Goal: Find specific page/section: Find specific page/section

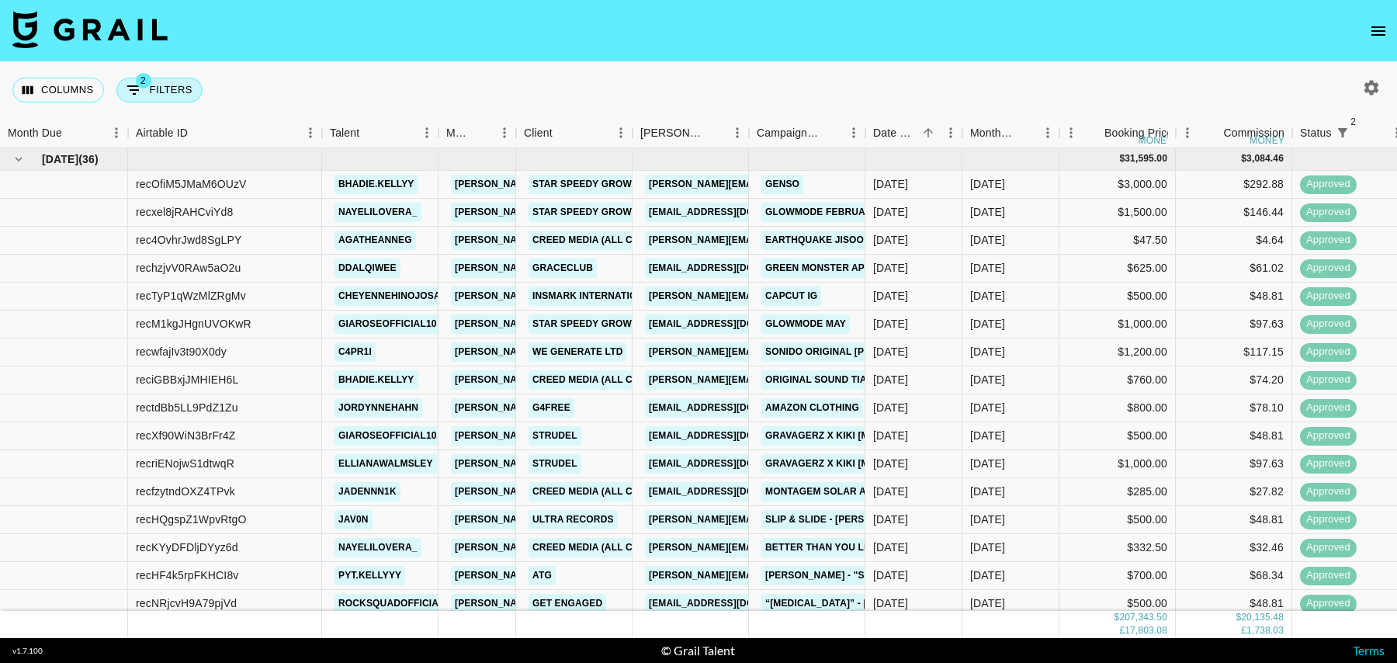
click at [166, 101] on button "2 Filters" at bounding box center [159, 90] width 86 height 25
select select "status"
select select "isNotAnyOf"
select select "status"
select select "isNotAnyOf"
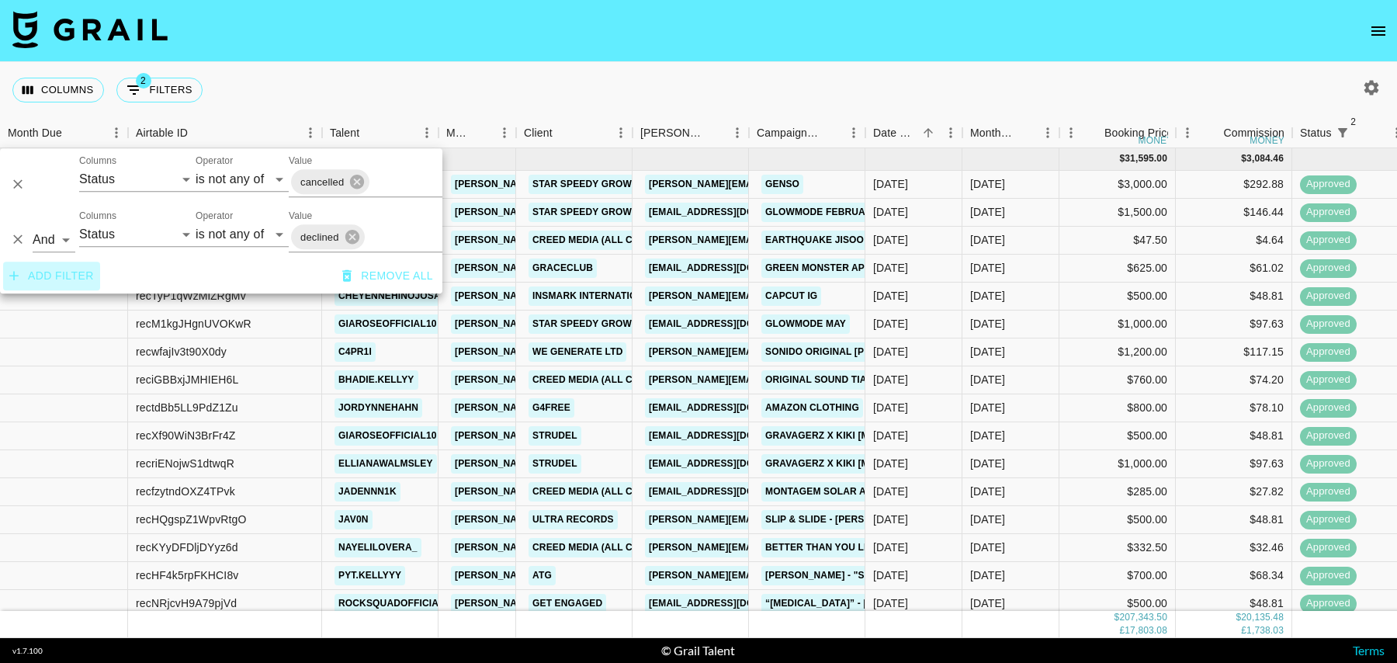
click at [57, 277] on button "Add filter" at bounding box center [51, 275] width 97 height 29
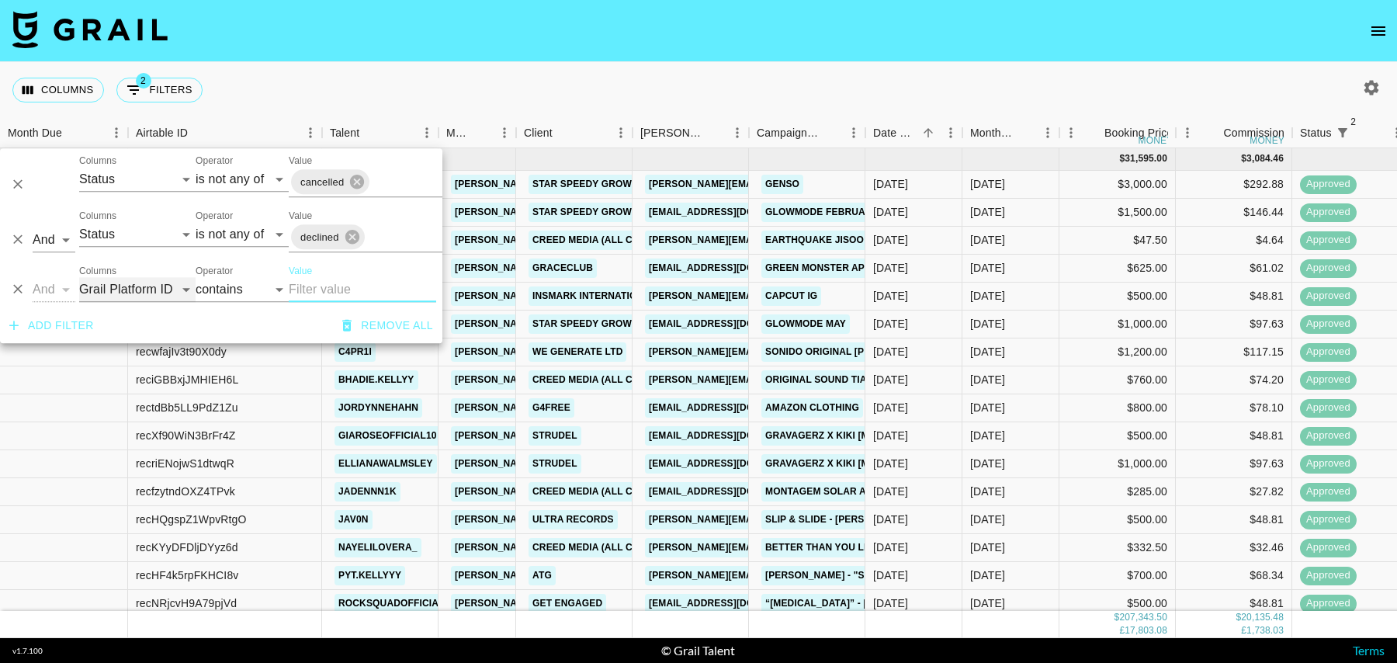
click at [93, 291] on select "Grail Platform ID Airtable ID Talent Manager Client [PERSON_NAME] Campaign (Typ…" at bounding box center [137, 289] width 116 height 25
select select "talentName"
click at [79, 277] on select "Grail Platform ID Airtable ID Talent Manager Client [PERSON_NAME] Campaign (Typ…" at bounding box center [137, 289] width 116 height 25
click at [339, 286] on input "Value" at bounding box center [362, 289] width 147 height 25
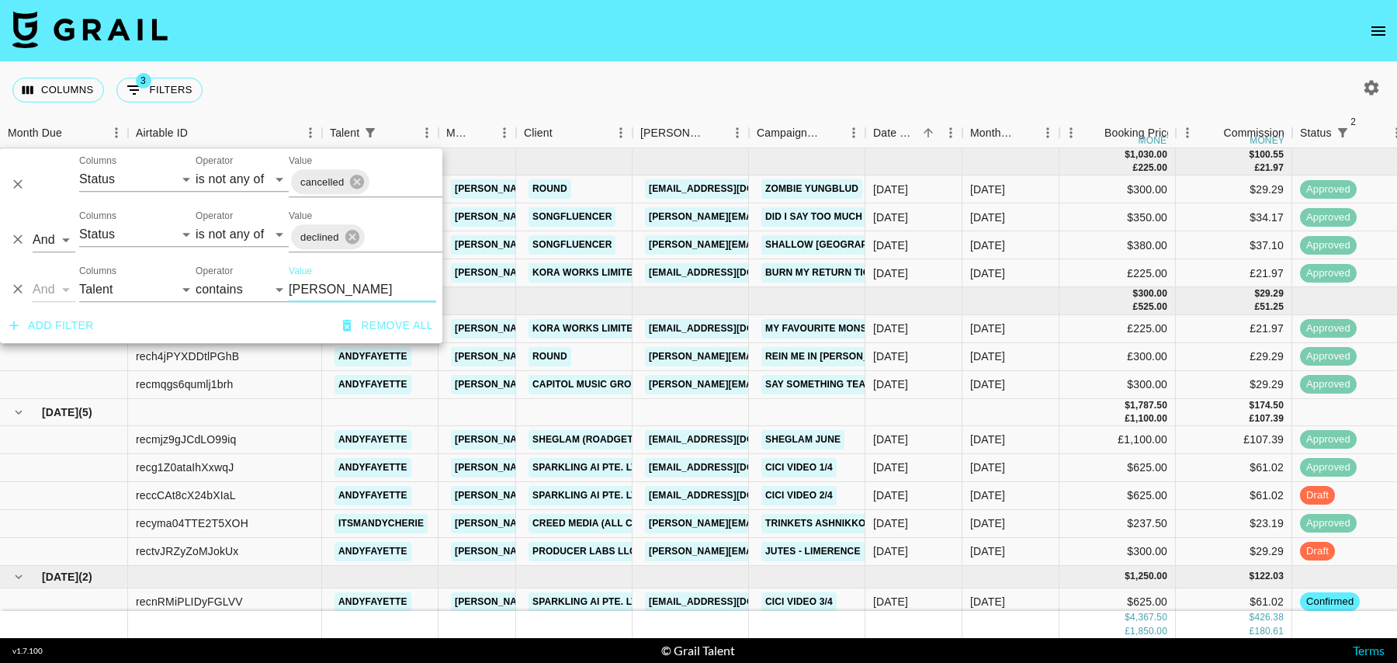
scroll to position [32, 0]
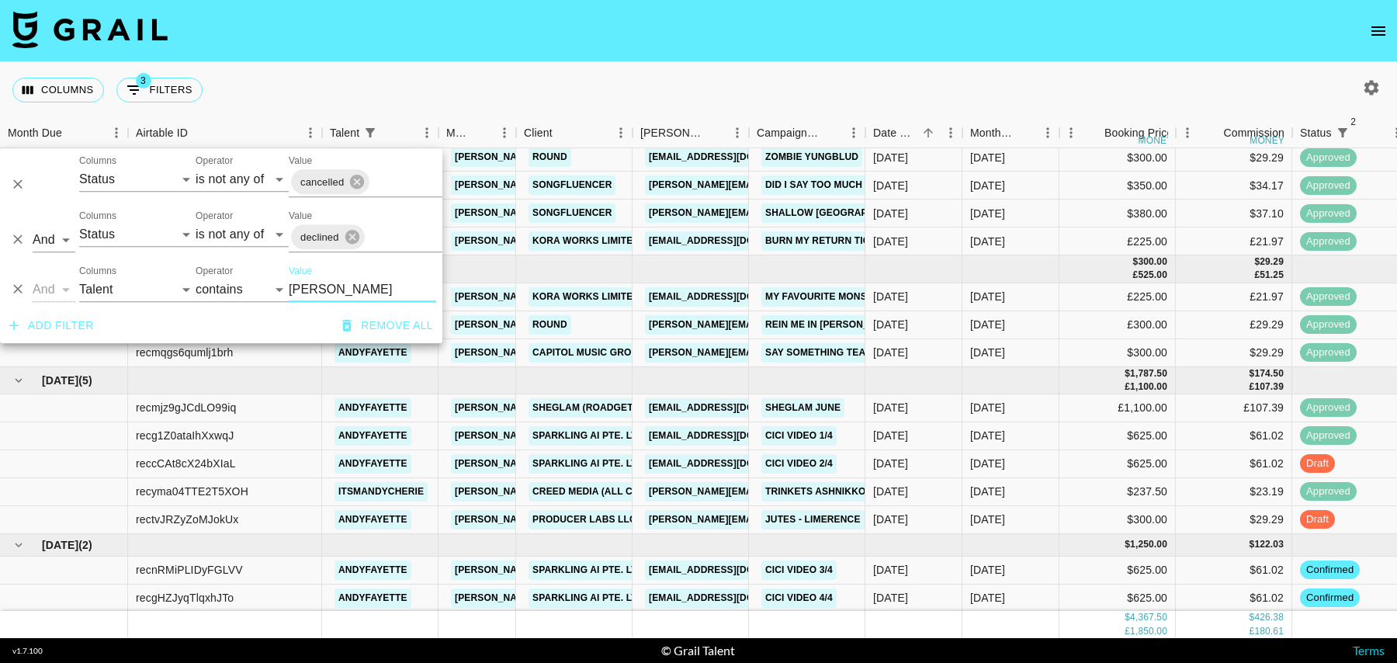
type input "[PERSON_NAME]"
click at [1081, 429] on div "$625.00" at bounding box center [1117, 436] width 116 height 28
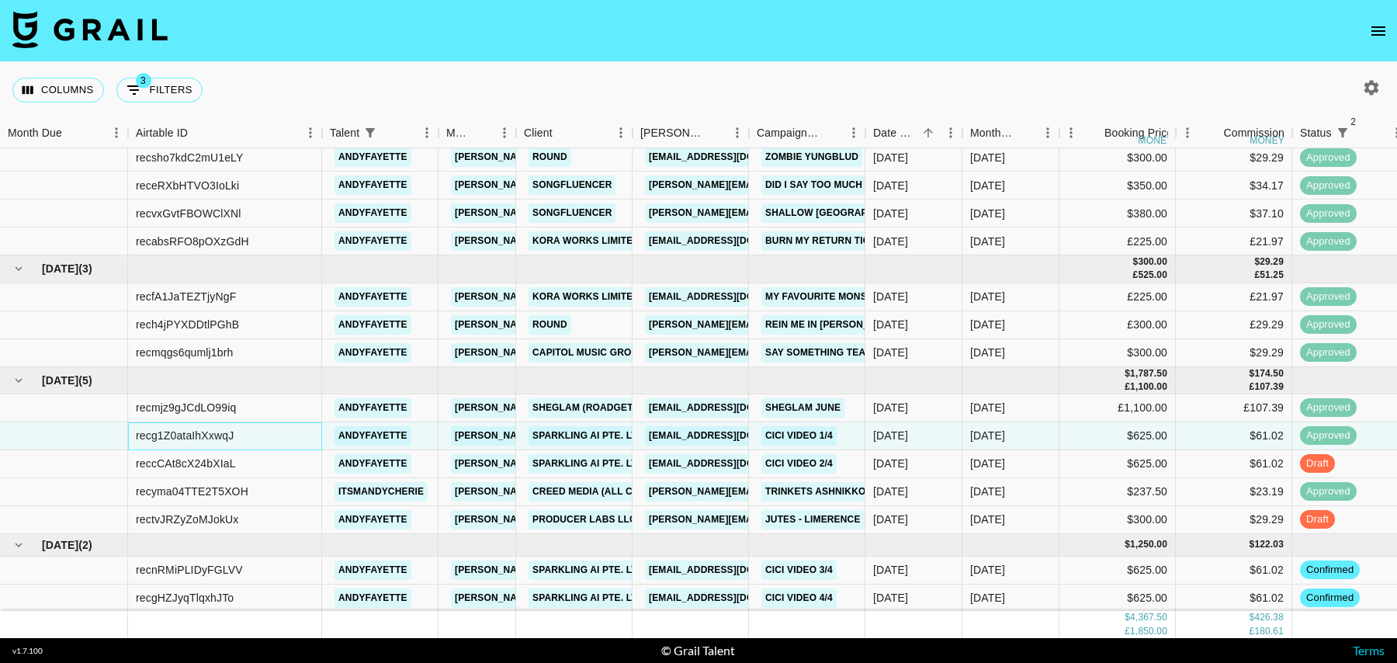
click at [214, 433] on div "recg1Z0ataIhXxwqJ" at bounding box center [185, 435] width 98 height 16
copy div "recg1Z0ataIhXxwqJ"
click at [184, 91] on button "3 Filters" at bounding box center [159, 90] width 86 height 25
select select "status"
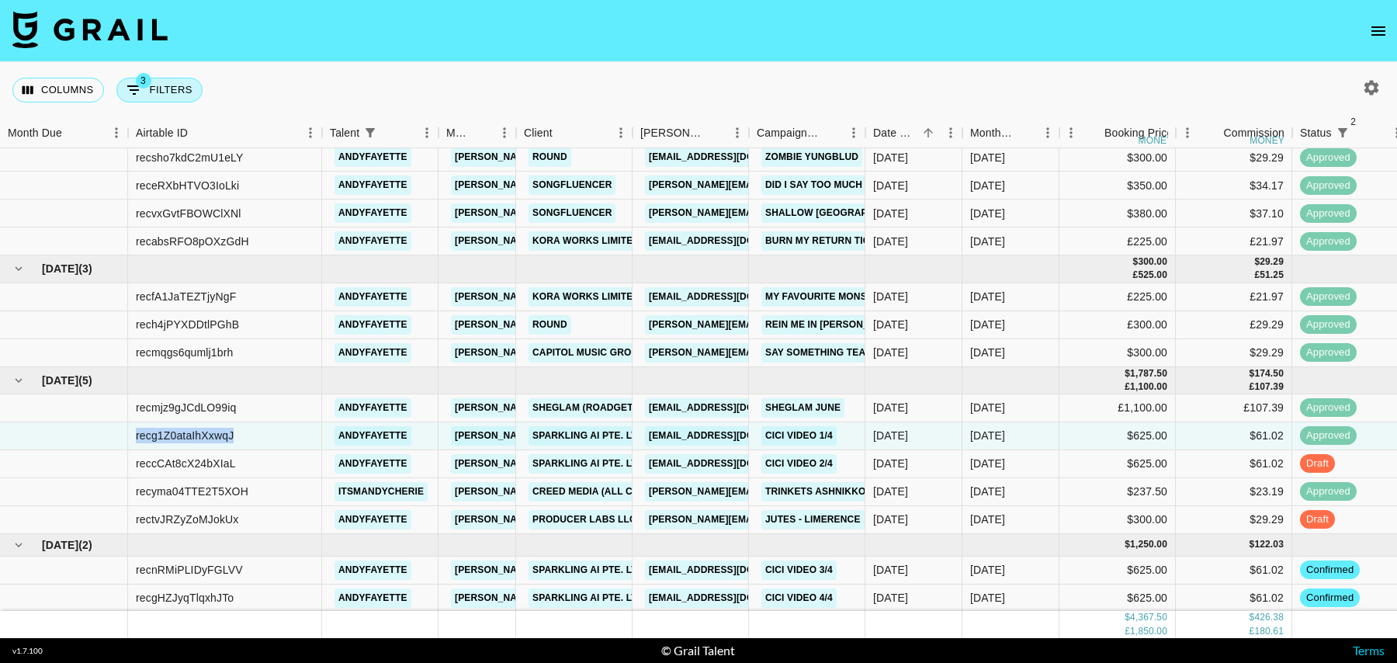
select select "isNotAnyOf"
select select "status"
select select "isNotAnyOf"
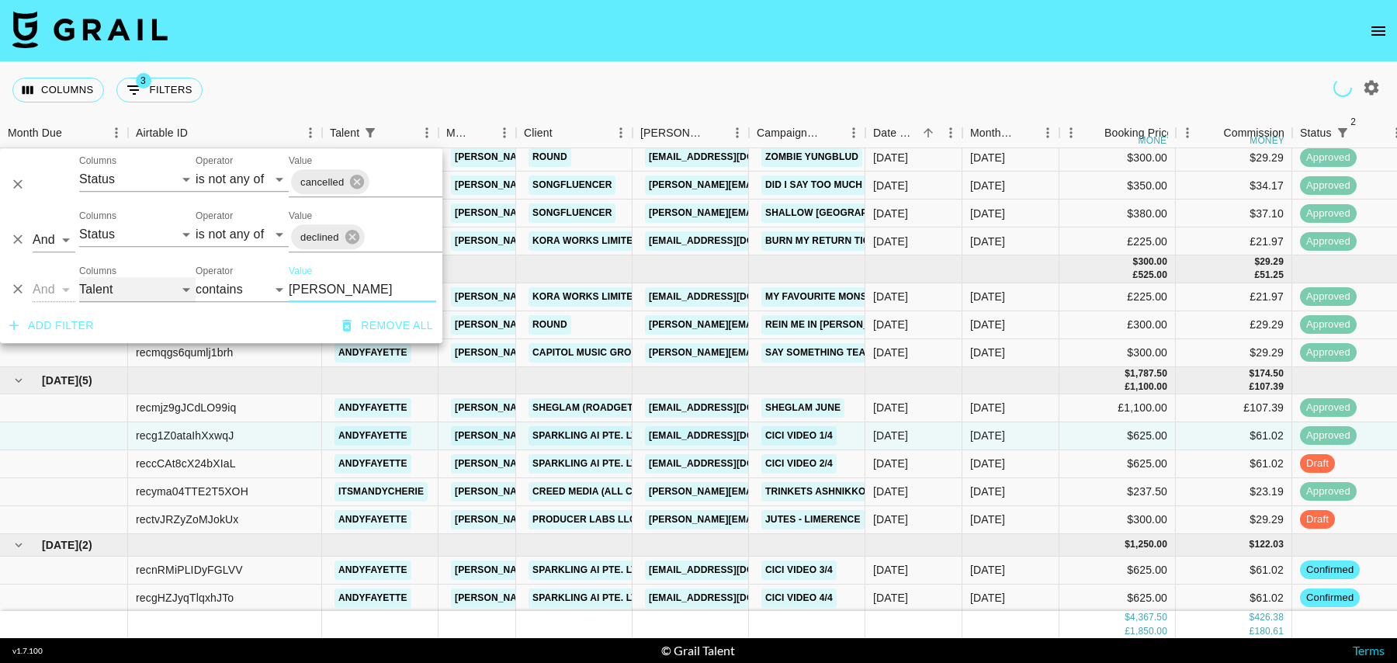
click at [131, 299] on select "Grail Platform ID Airtable ID Talent Manager Client [PERSON_NAME] Campaign (Typ…" at bounding box center [137, 289] width 116 height 25
click at [79, 277] on select "Grail Platform ID Airtable ID Talent Manager Client [PERSON_NAME] Campaign (Typ…" at bounding box center [137, 289] width 116 height 25
click at [131, 286] on select "Grail Platform ID Airtable ID Talent Manager Client [PERSON_NAME] Campaign (Typ…" at bounding box center [137, 289] width 116 height 25
select select "campaign"
click at [79, 277] on select "Grail Platform ID Airtable ID Talent Manager Client [PERSON_NAME] Campaign (Typ…" at bounding box center [137, 289] width 116 height 25
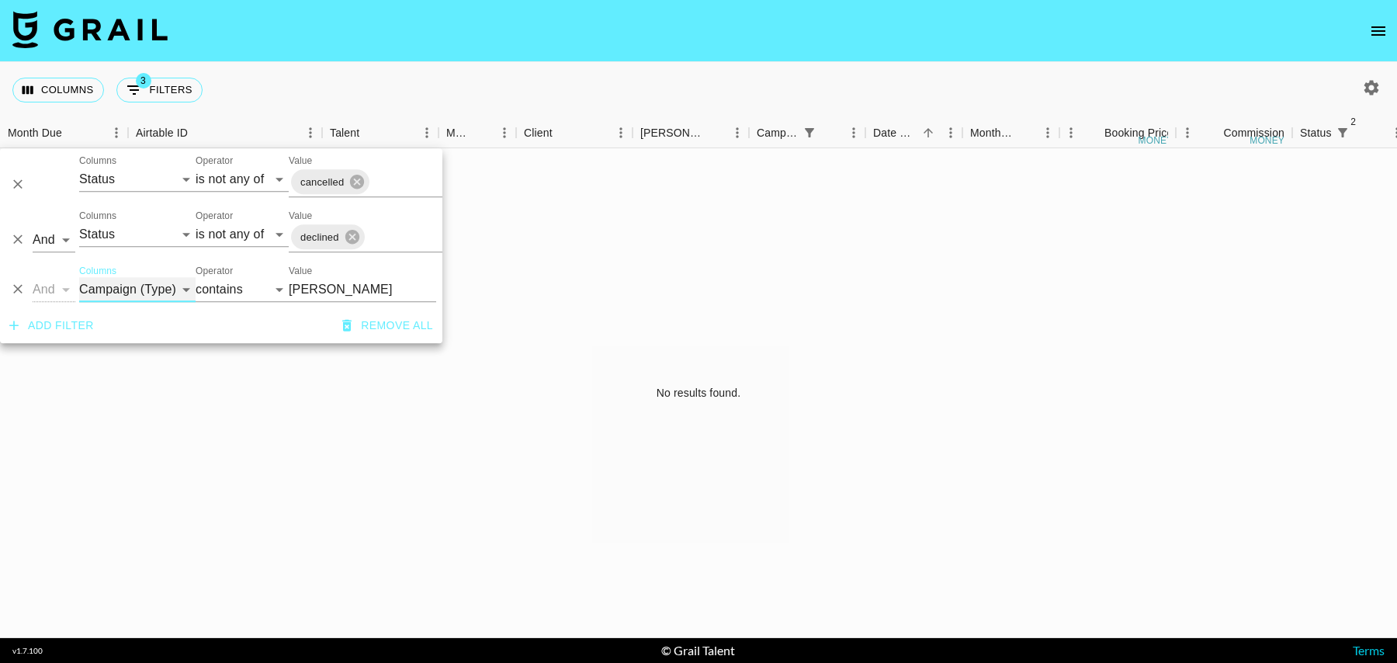
scroll to position [0, 0]
click at [310, 287] on input "[PERSON_NAME]" at bounding box center [362, 289] width 147 height 25
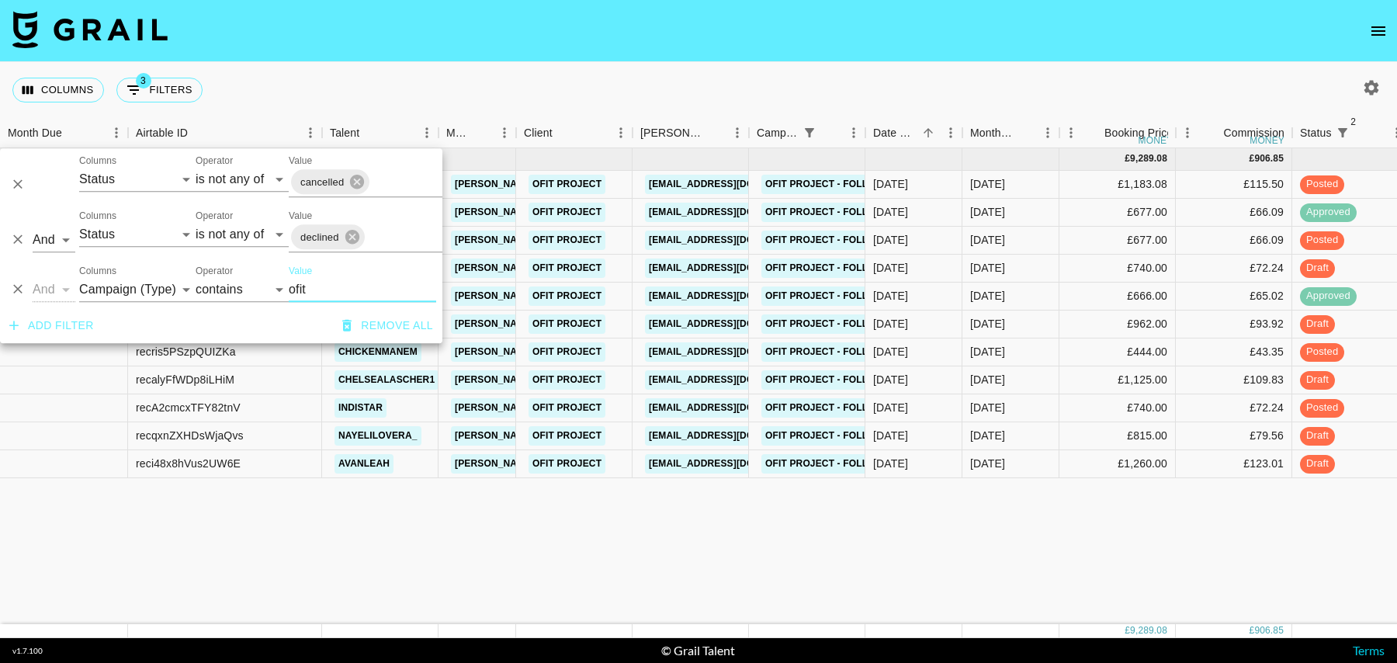
type input "ofit"
click at [1088, 185] on div "£1,183.08" at bounding box center [1117, 185] width 116 height 28
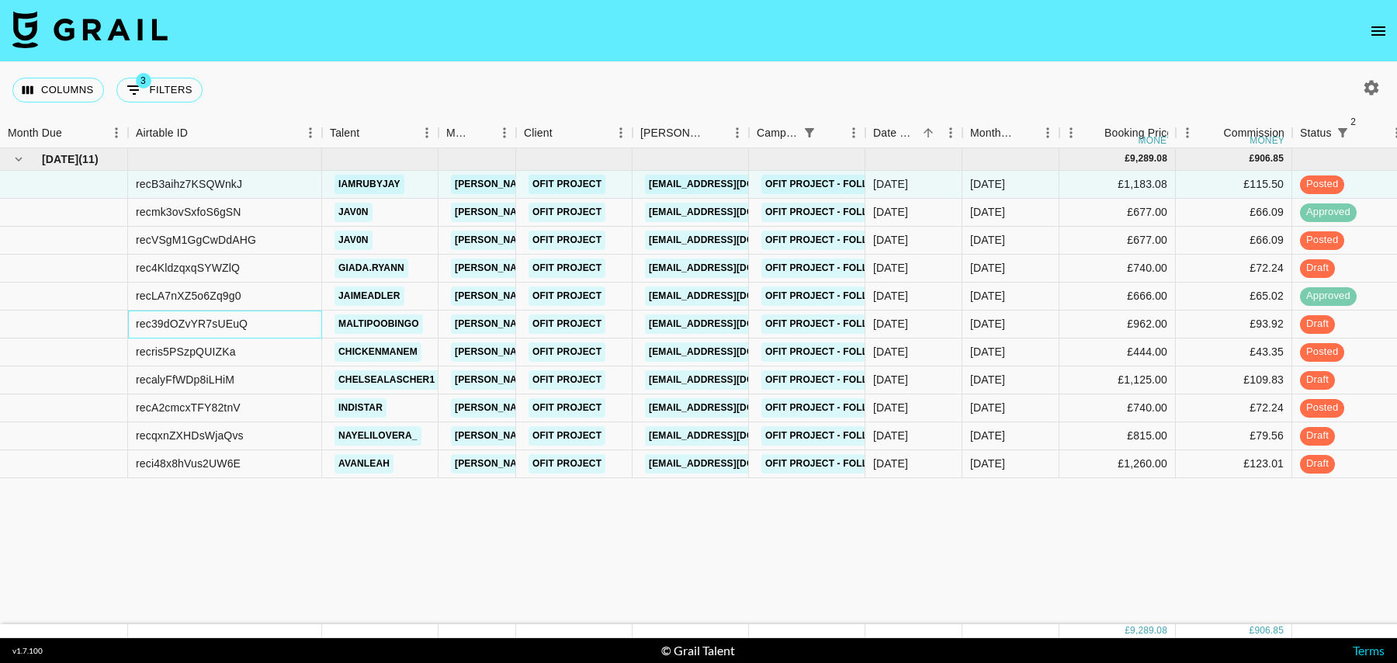
click at [285, 320] on div "rec39dOZvYR7sUEuQ" at bounding box center [225, 324] width 194 height 28
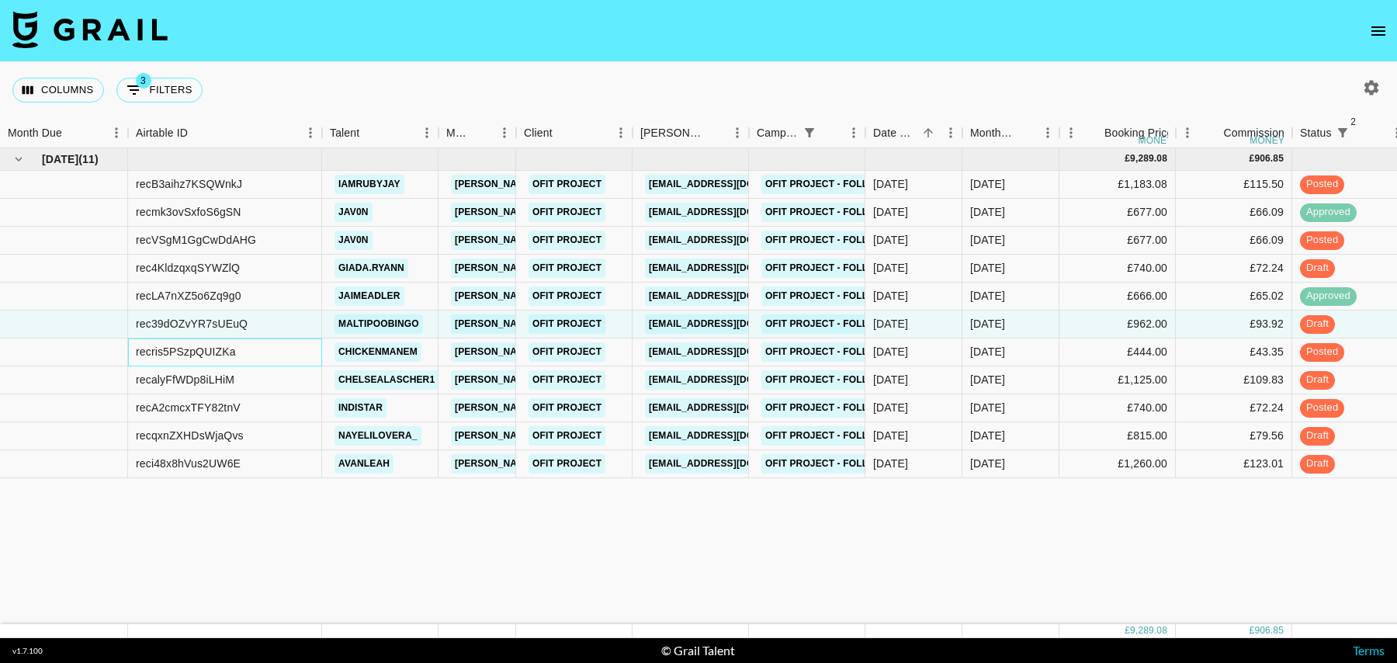
click at [279, 356] on div "recris5PSzpQUIZKa" at bounding box center [225, 352] width 194 height 28
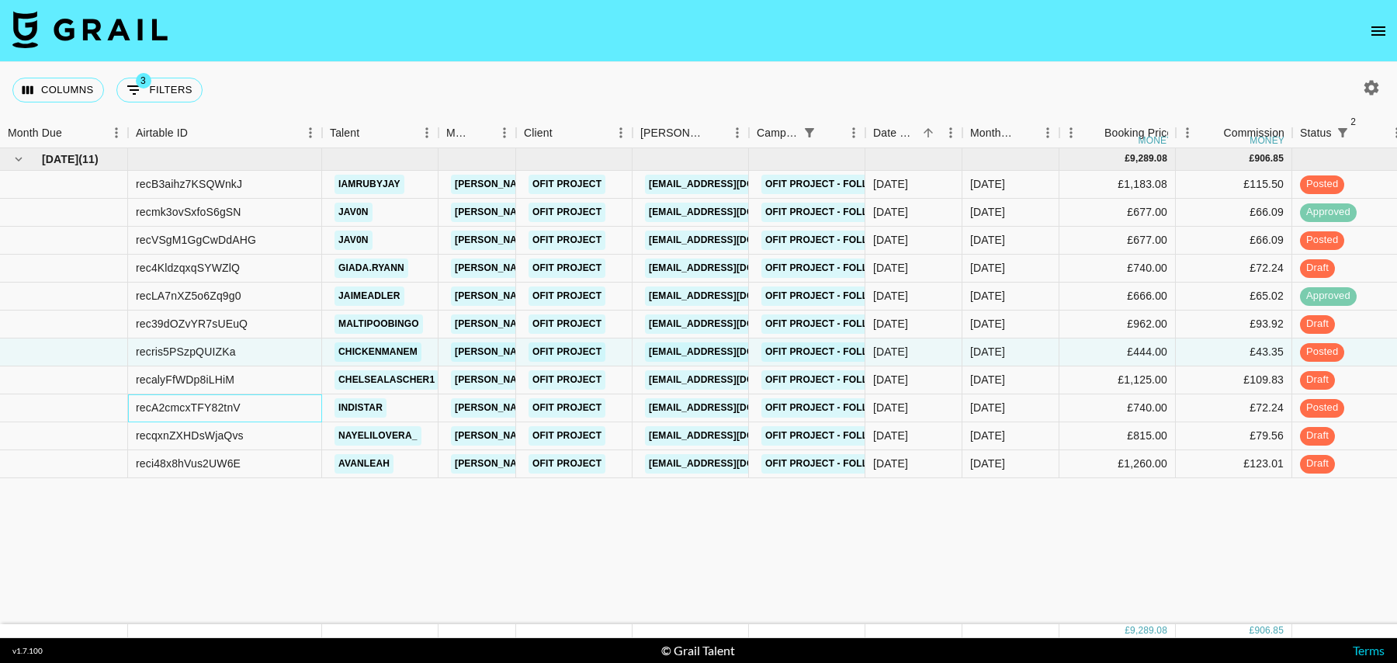
click at [281, 404] on div "recA2cmcxTFY82tnV" at bounding box center [225, 408] width 194 height 28
